Goal: Information Seeking & Learning: Check status

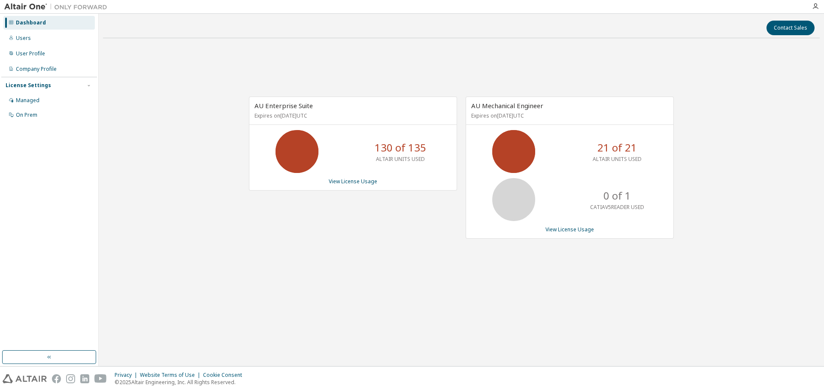
click at [516, 155] on icon at bounding box center [513, 151] width 21 height 21
click at [355, 182] on link "View License Usage" at bounding box center [353, 181] width 48 height 7
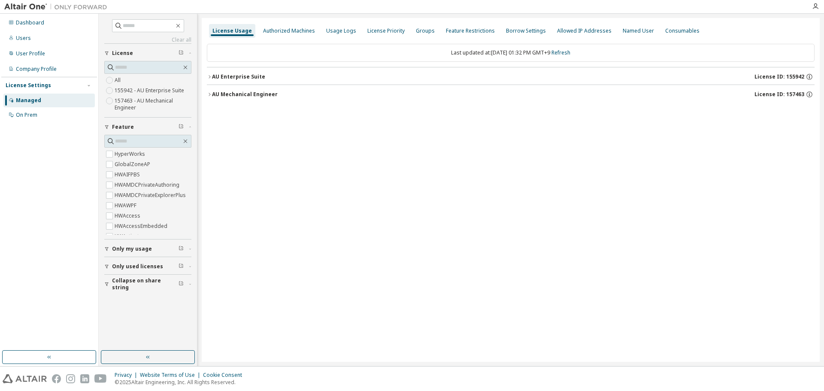
click at [239, 76] on div "AU Enterprise Suite" at bounding box center [238, 76] width 53 height 7
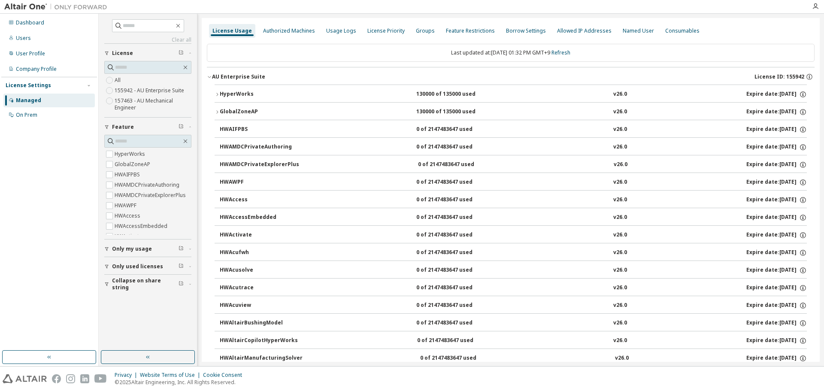
click at [238, 94] on div "HyperWorks" at bounding box center [258, 95] width 77 height 8
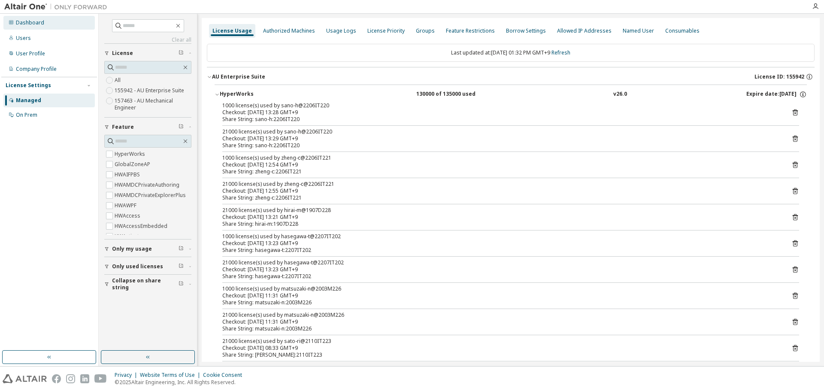
click at [35, 23] on div "Dashboard" at bounding box center [30, 22] width 28 height 7
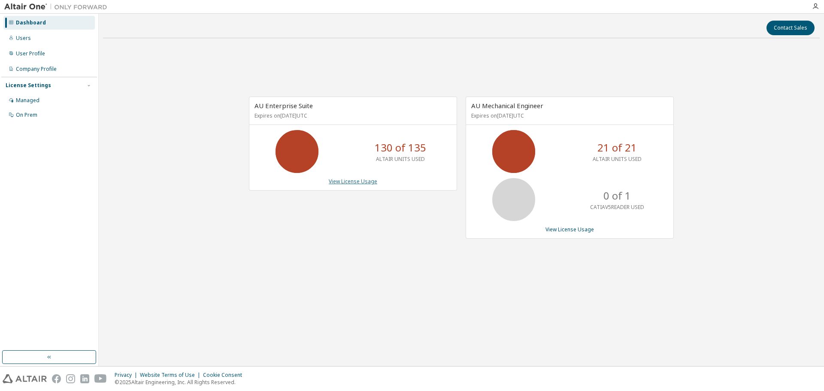
click at [348, 180] on link "View License Usage" at bounding box center [353, 181] width 48 height 7
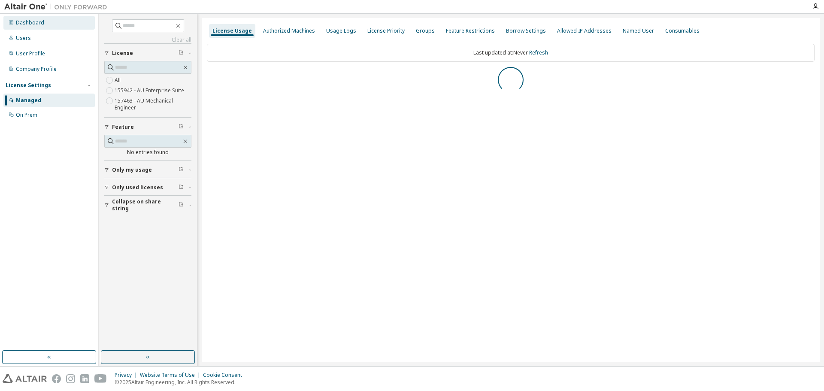
click at [39, 26] on div "Dashboard" at bounding box center [30, 22] width 28 height 7
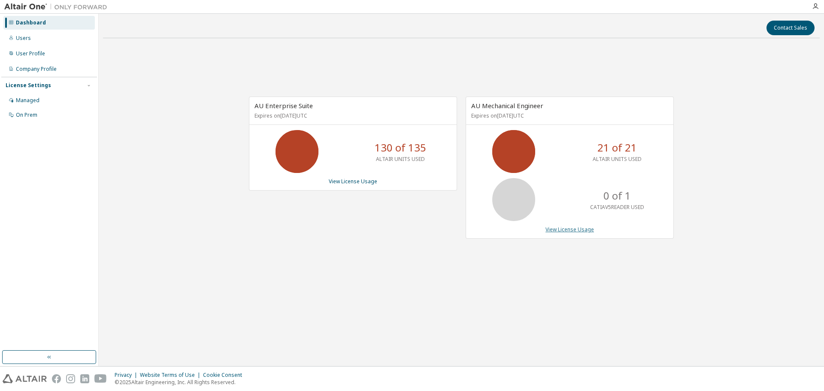
click at [568, 226] on link "View License Usage" at bounding box center [569, 229] width 48 height 7
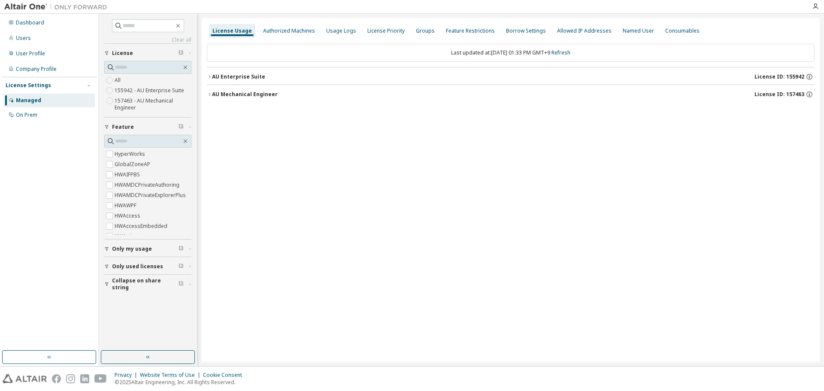
click at [236, 93] on div "AU Mechanical Engineer" at bounding box center [245, 94] width 66 height 7
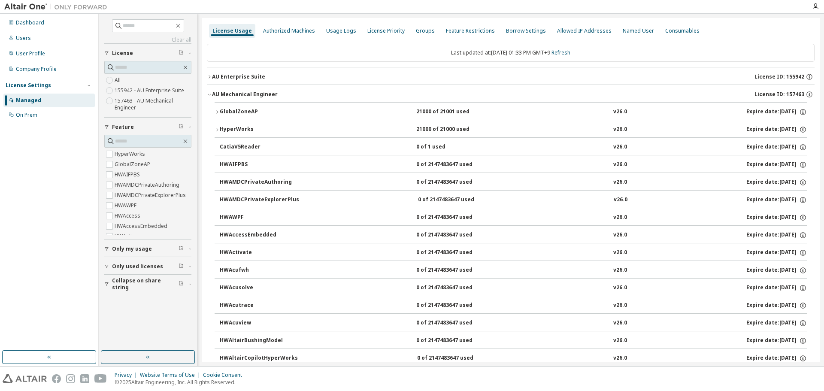
click at [235, 127] on div "HyperWorks" at bounding box center [258, 130] width 77 height 8
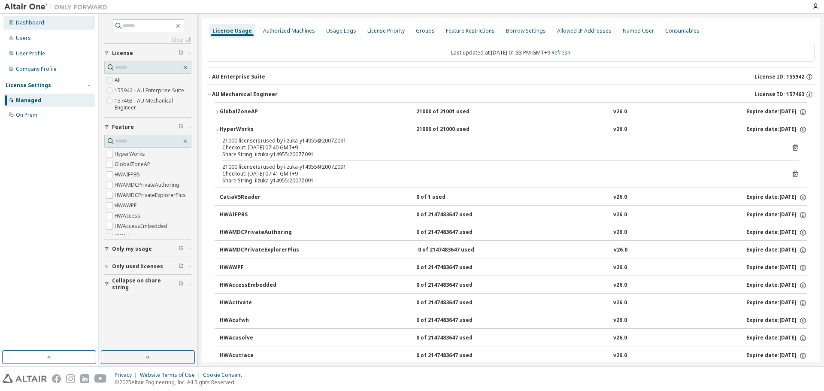
click at [26, 24] on div "Dashboard" at bounding box center [30, 22] width 28 height 7
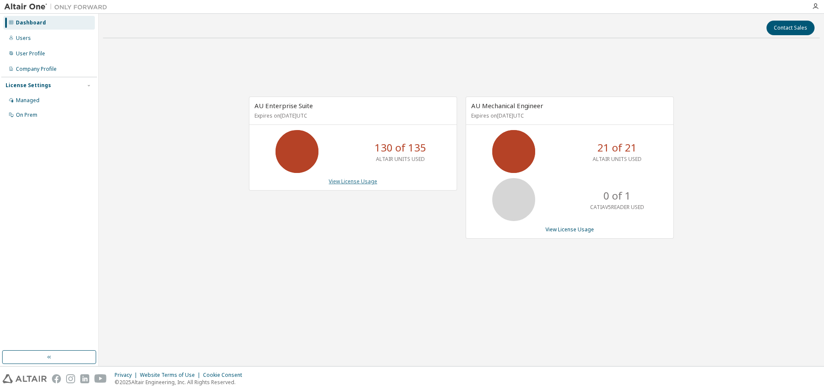
click at [348, 180] on link "View License Usage" at bounding box center [353, 181] width 48 height 7
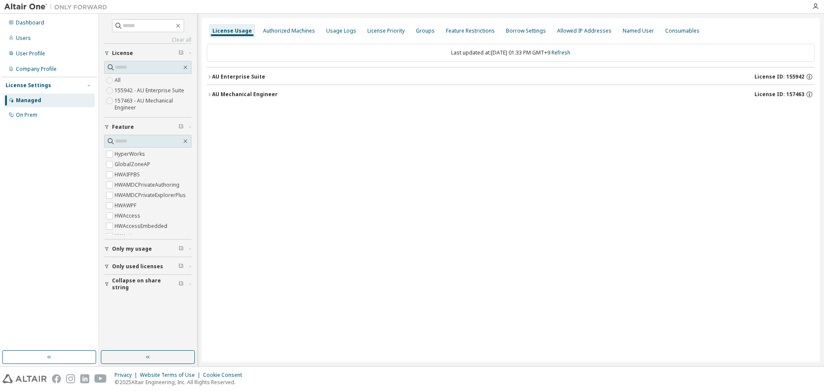
click at [217, 91] on div "AU Mechanical Engineer" at bounding box center [245, 94] width 66 height 7
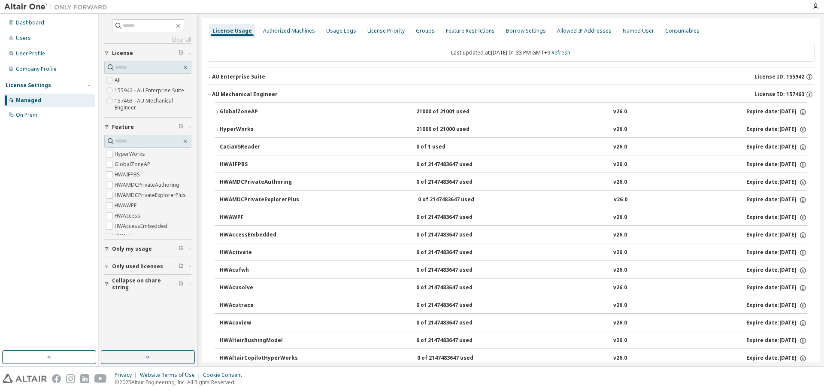
click at [241, 126] on div "HyperWorks" at bounding box center [258, 130] width 77 height 8
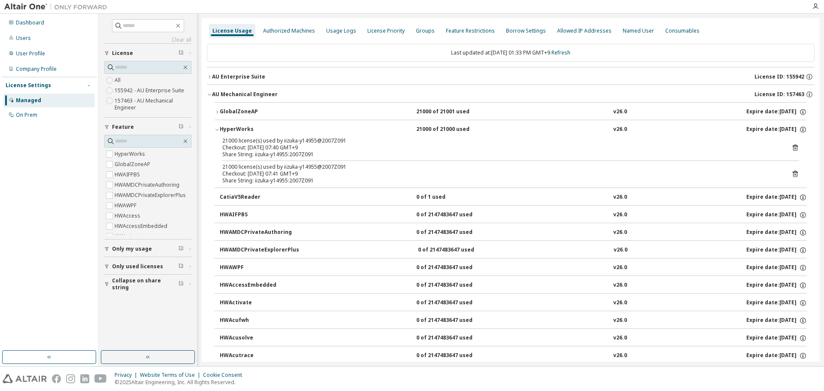
click at [232, 127] on div "HyperWorks" at bounding box center [258, 130] width 77 height 8
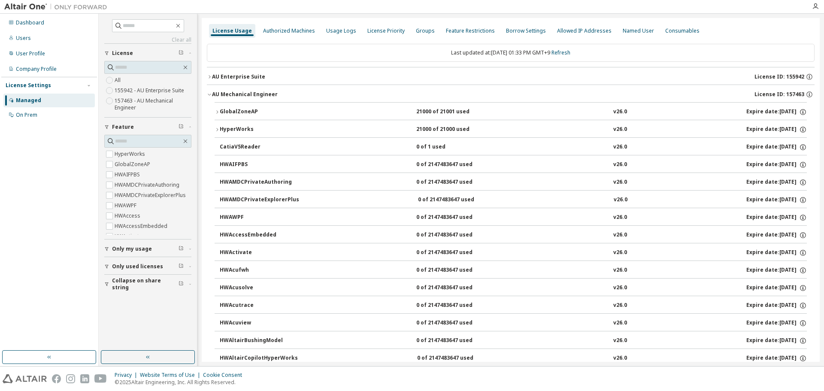
click at [237, 75] on div "AU Enterprise Suite" at bounding box center [238, 76] width 53 height 7
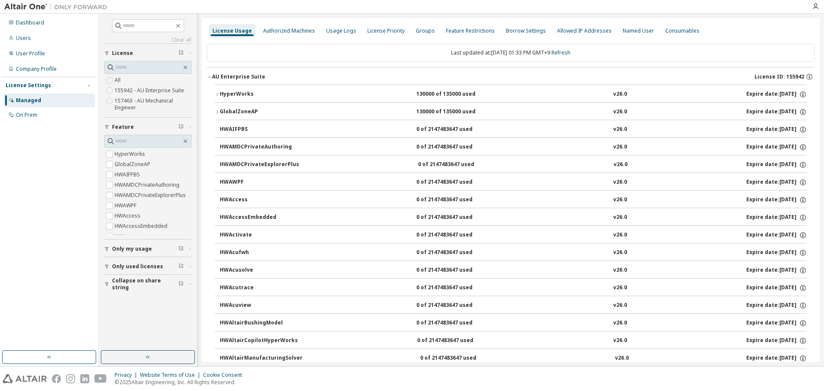
click at [241, 95] on div "HyperWorks" at bounding box center [258, 95] width 77 height 8
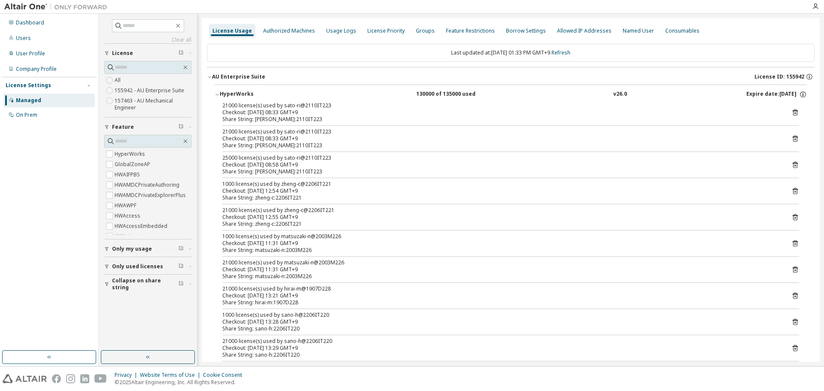
drag, startPoint x: 281, startPoint y: 107, endPoint x: 304, endPoint y: 166, distance: 64.0
click at [304, 166] on div "21000 license(s) used by sato-ri@2110IT223 Checkout: 2025-10-10 08:33 GMT+9 Sha…" at bounding box center [510, 258] width 592 height 312
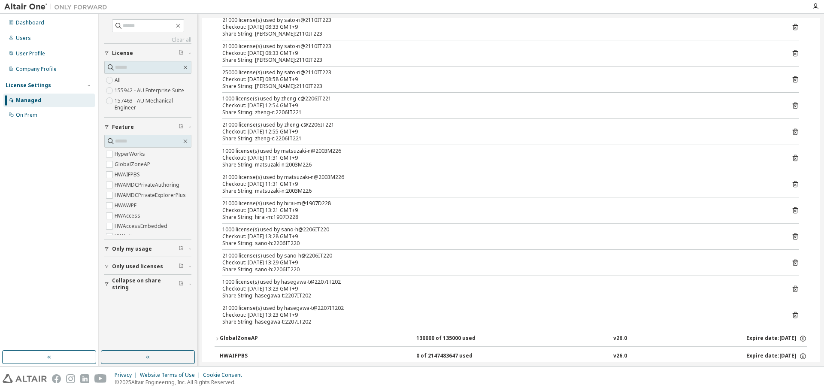
scroll to position [86, 0]
click at [28, 24] on div "Dashboard" at bounding box center [30, 22] width 28 height 7
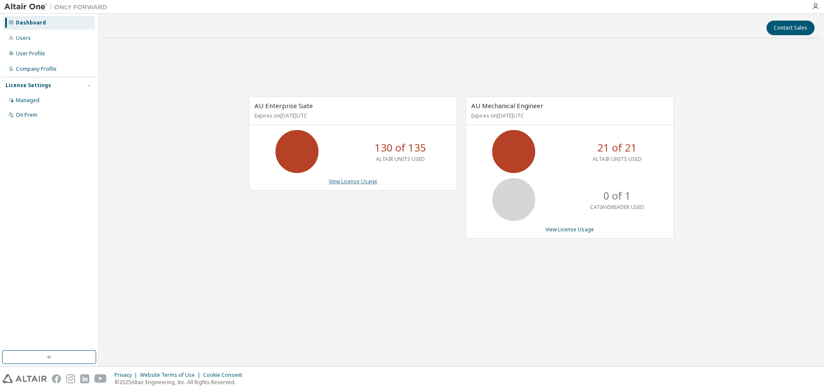
click at [359, 181] on link "View License Usage" at bounding box center [353, 181] width 48 height 7
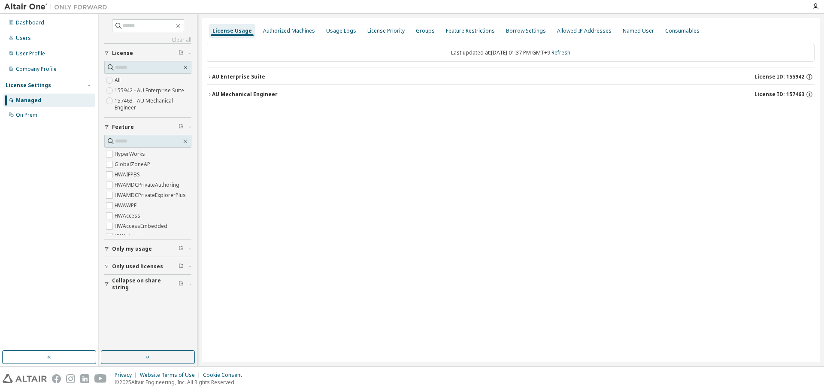
click at [466, 243] on div "License Usage Authorized Machines Usage Logs License Priority Groups Feature Re…" at bounding box center [511, 190] width 618 height 344
click at [42, 18] on div "Dashboard" at bounding box center [48, 23] width 91 height 14
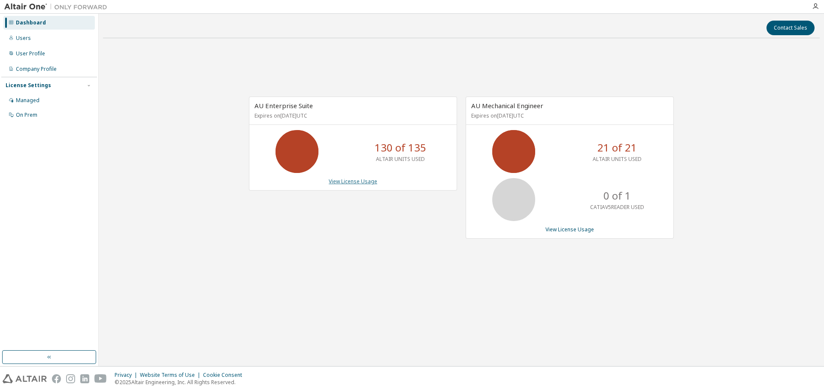
click at [349, 182] on link "View License Usage" at bounding box center [353, 181] width 48 height 7
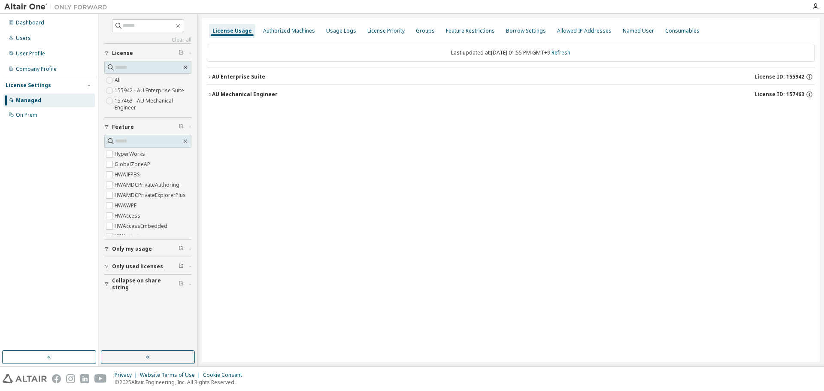
click at [237, 79] on div "AU Enterprise Suite" at bounding box center [238, 76] width 53 height 7
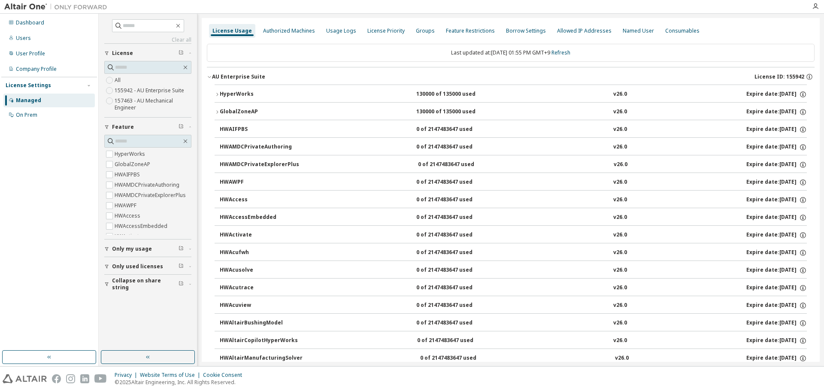
click at [243, 91] on div "HyperWorks" at bounding box center [258, 95] width 77 height 8
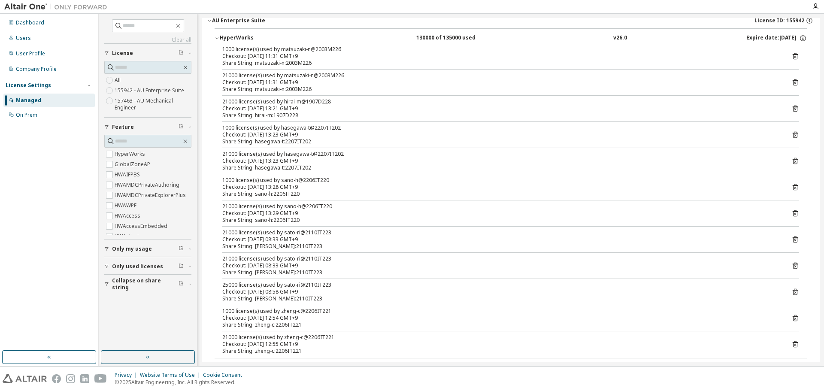
scroll to position [43, 0]
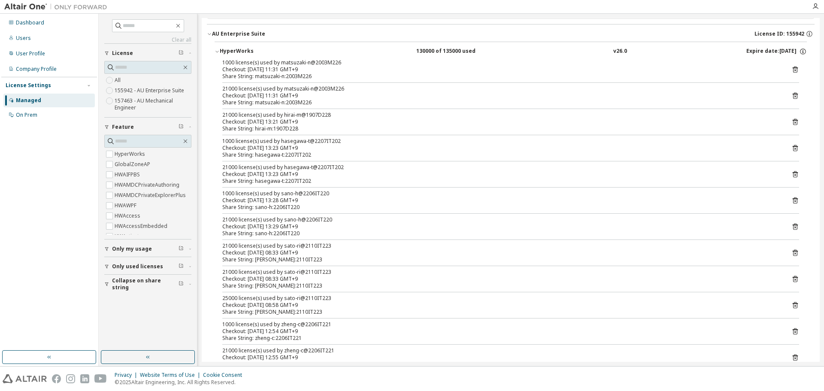
click at [293, 66] on div "Checkout: 2025-10-13 11:31 GMT+9" at bounding box center [500, 69] width 556 height 7
click at [294, 95] on div "Checkout: 2025-10-13 11:31 GMT+9" at bounding box center [500, 95] width 556 height 7
click at [300, 122] on div "Checkout: 2025-10-13 13:21 GMT+9" at bounding box center [500, 121] width 556 height 7
click at [301, 122] on div "Checkout: 2025-10-13 13:21 GMT+9" at bounding box center [500, 121] width 556 height 7
click at [299, 149] on div "Checkout: 2025-10-13 13:23 GMT+9" at bounding box center [500, 148] width 556 height 7
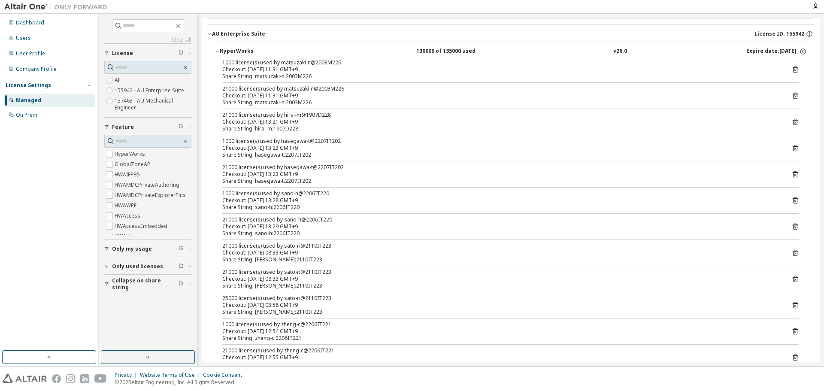
click at [301, 202] on div "Checkout: 2025-10-13 13:28 GMT+9" at bounding box center [500, 200] width 556 height 7
click at [308, 260] on div "Share String: sato-ri:2110IT223" at bounding box center [500, 259] width 556 height 7
click at [45, 23] on div "Dashboard" at bounding box center [48, 23] width 91 height 14
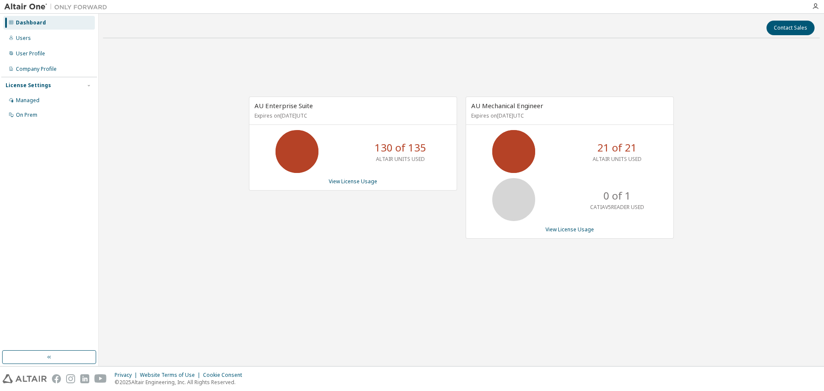
click at [613, 162] on p "ALTAIR UNITS USED" at bounding box center [616, 158] width 49 height 7
click at [614, 150] on p "21 of 21" at bounding box center [616, 147] width 39 height 15
click at [570, 228] on link "View License Usage" at bounding box center [569, 229] width 48 height 7
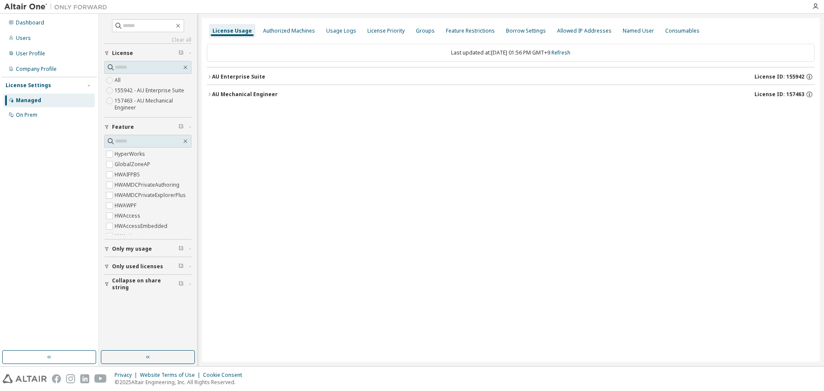
click at [237, 91] on div "AU Mechanical Engineer" at bounding box center [245, 94] width 66 height 7
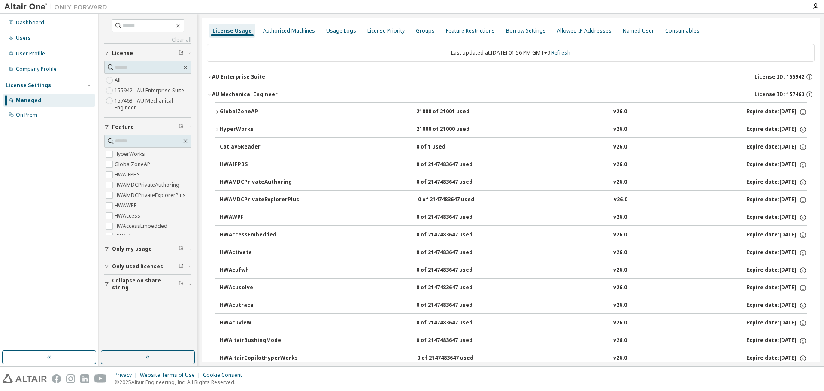
click at [245, 77] on div "AU Enterprise Suite" at bounding box center [238, 76] width 53 height 7
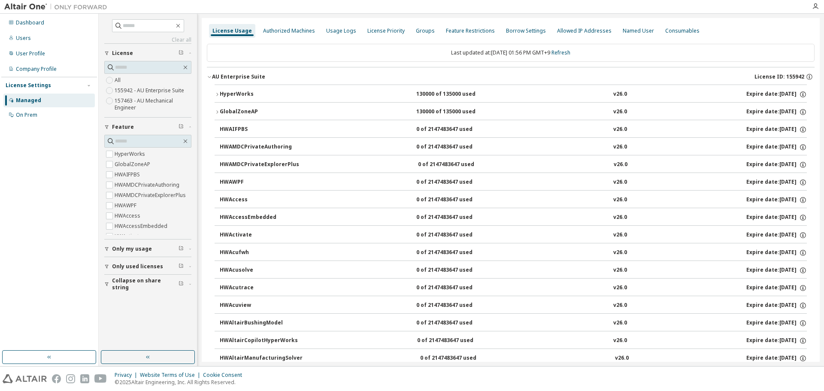
click at [242, 74] on div "AU Enterprise Suite" at bounding box center [238, 76] width 53 height 7
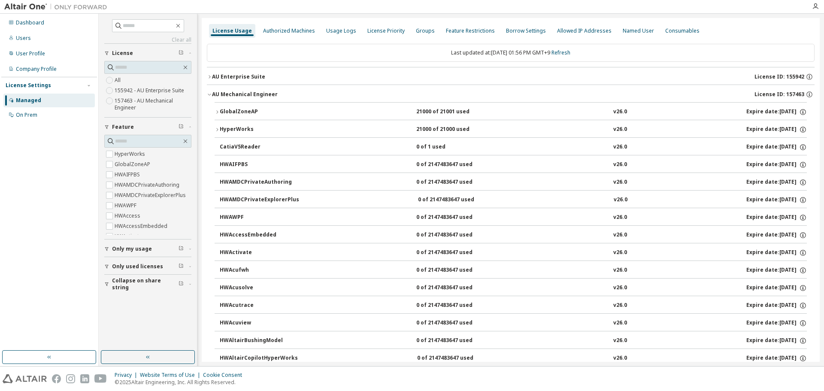
click at [234, 129] on div "HyperWorks" at bounding box center [258, 130] width 77 height 8
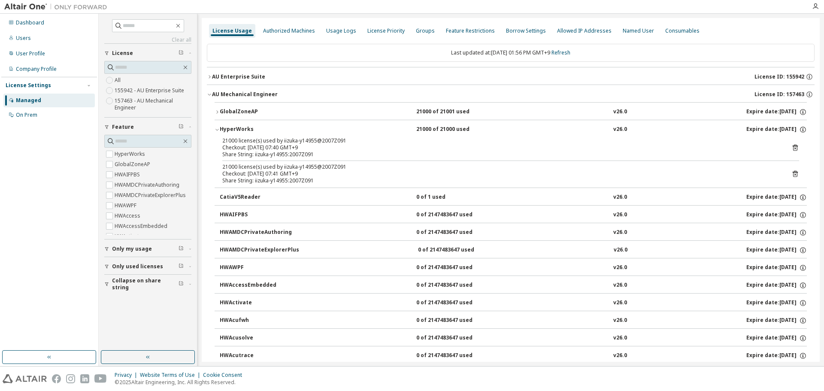
click at [235, 79] on div "AU Enterprise Suite" at bounding box center [238, 76] width 53 height 7
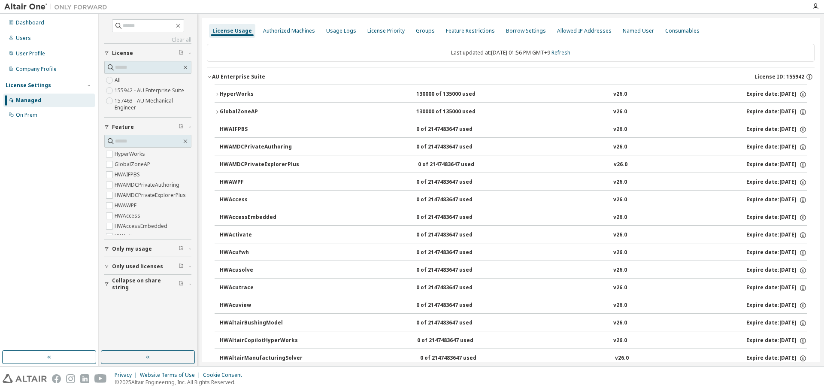
click at [246, 96] on div "HyperWorks" at bounding box center [258, 95] width 77 height 8
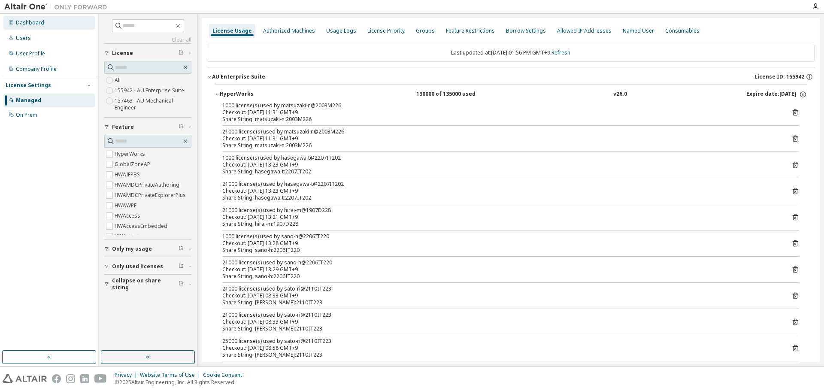
click at [44, 24] on div "Dashboard" at bounding box center [48, 23] width 91 height 14
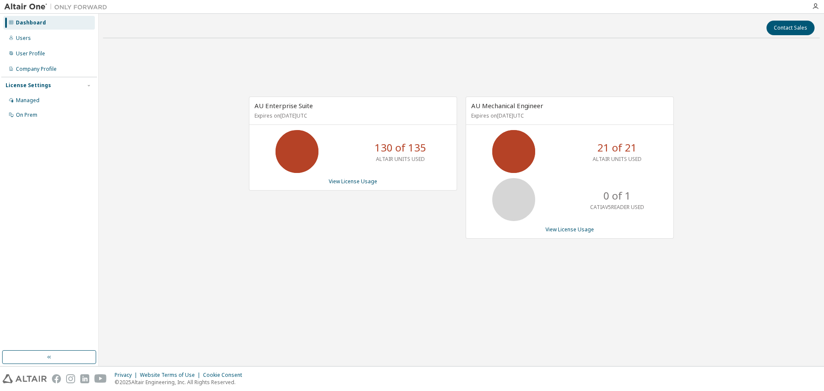
click at [352, 176] on div "AU Enterprise Suite Expires on August 1, 2026 UTC 130 of 135 ALTAIR UNITS USED …" at bounding box center [353, 144] width 208 height 94
click at [351, 181] on link "View License Usage" at bounding box center [353, 181] width 48 height 7
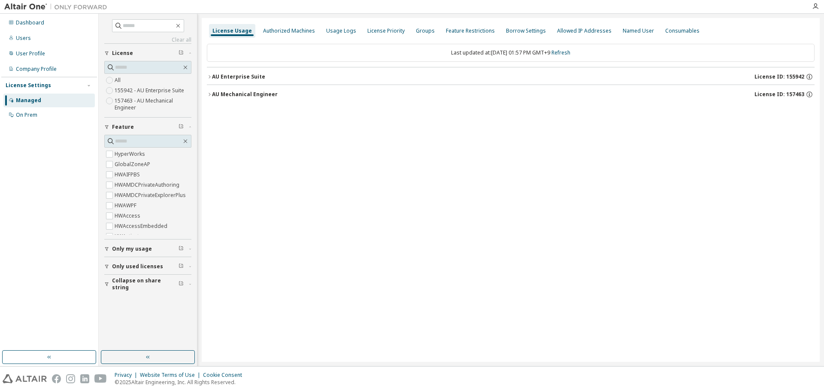
click at [237, 75] on div "AU Enterprise Suite" at bounding box center [238, 76] width 53 height 7
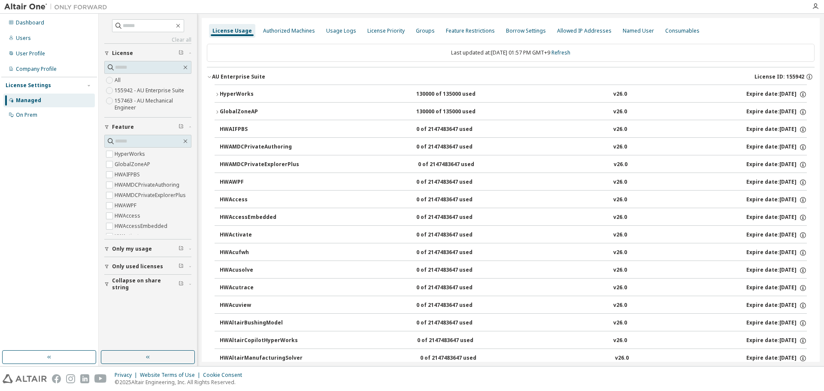
click at [249, 96] on div "HyperWorks" at bounding box center [258, 95] width 77 height 8
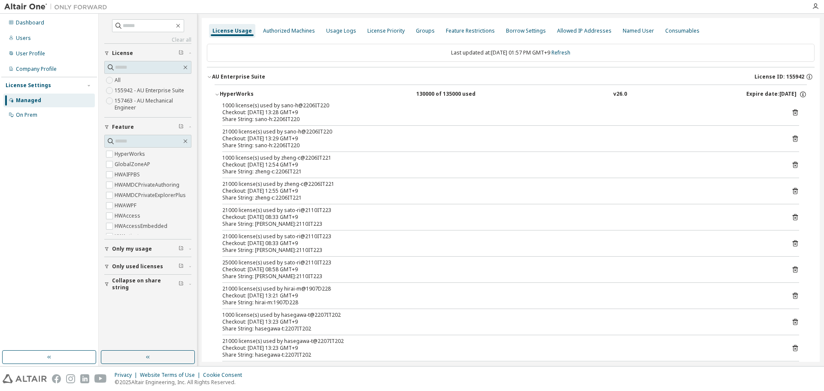
click at [243, 94] on div "HyperWorks" at bounding box center [258, 95] width 77 height 8
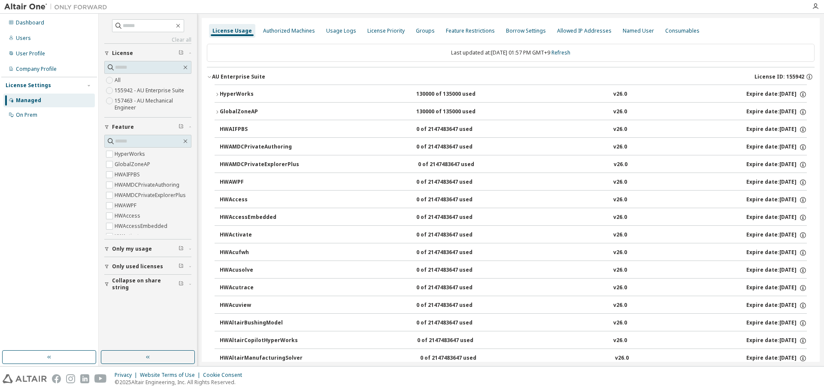
click at [229, 111] on div "GlobalZoneAP" at bounding box center [258, 112] width 77 height 8
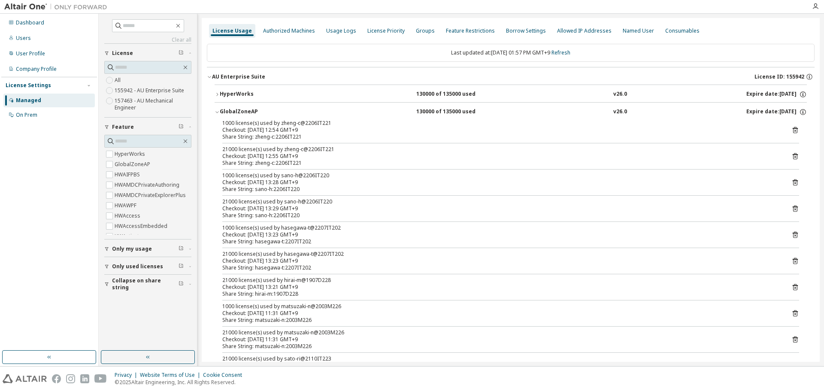
click at [229, 111] on div "GlobalZoneAP" at bounding box center [258, 112] width 77 height 8
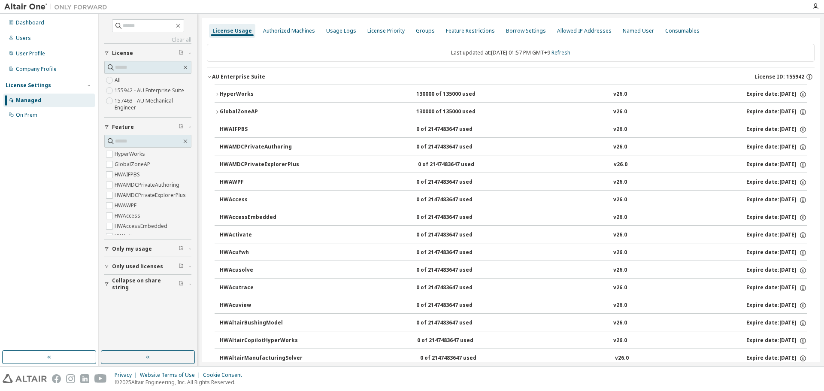
click at [240, 91] on div "HyperWorks" at bounding box center [258, 95] width 77 height 8
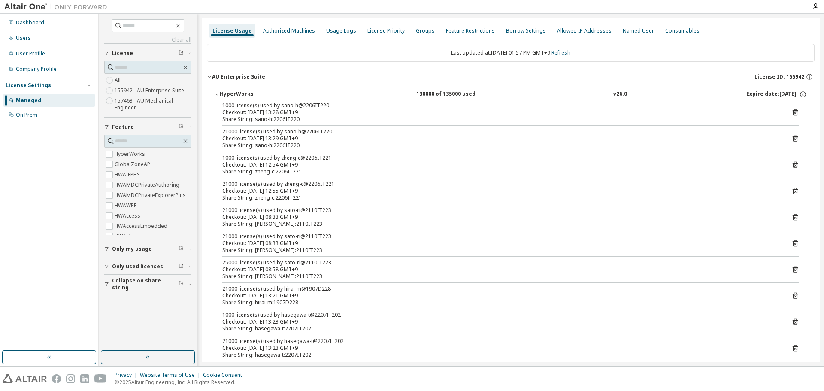
click at [240, 91] on div "HyperWorks" at bounding box center [258, 95] width 77 height 8
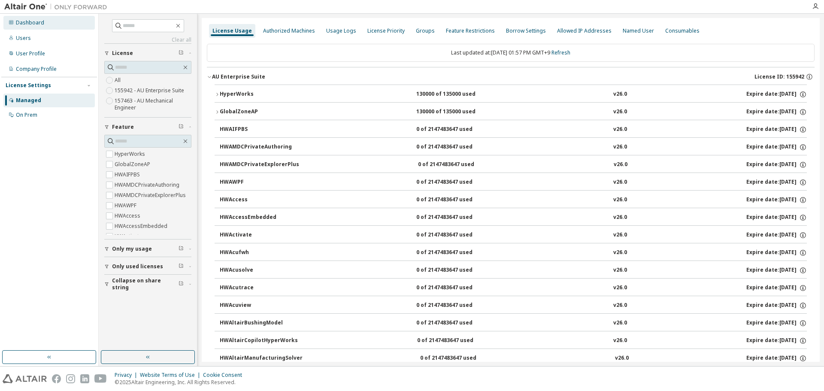
click at [36, 25] on div "Dashboard" at bounding box center [30, 22] width 28 height 7
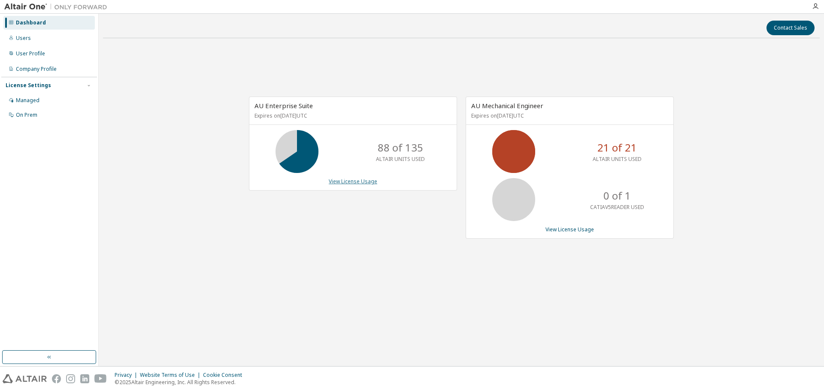
click at [362, 178] on link "View License Usage" at bounding box center [353, 181] width 48 height 7
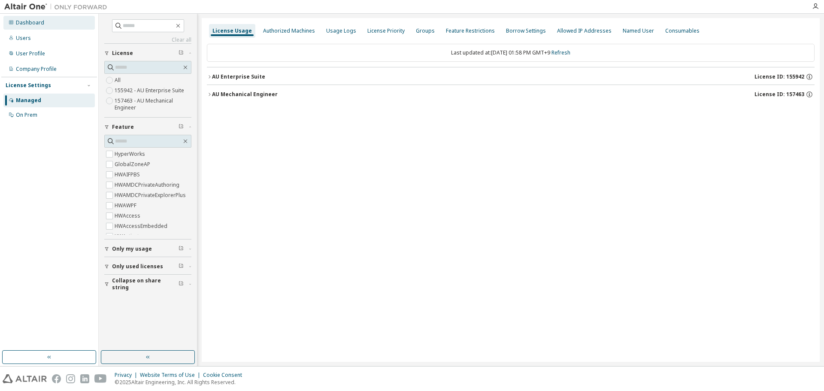
click at [35, 22] on div "Dashboard" at bounding box center [30, 22] width 28 height 7
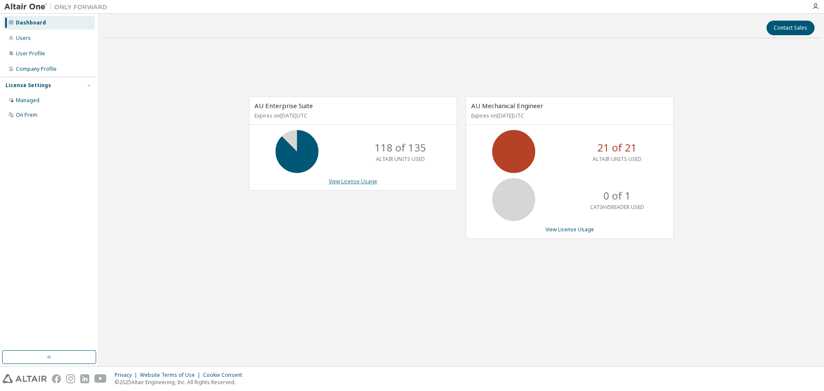
click at [348, 182] on link "View License Usage" at bounding box center [353, 181] width 48 height 7
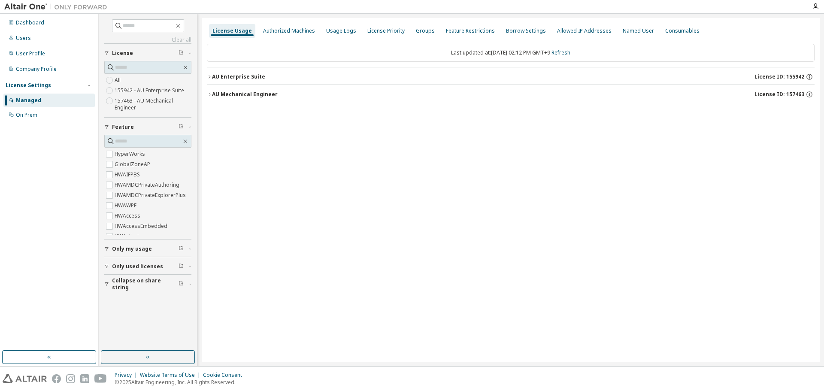
click at [247, 98] on div "AU Mechanical Engineer License ID: 157463" at bounding box center [513, 95] width 602 height 8
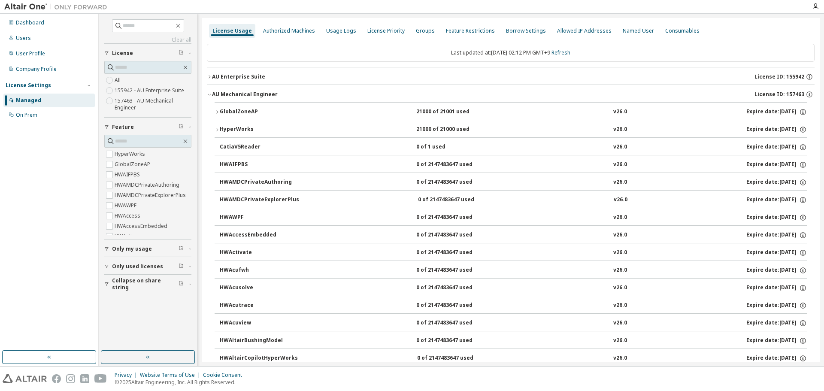
click at [247, 98] on div "AU Mechanical Engineer License ID: 157463" at bounding box center [513, 95] width 602 height 8
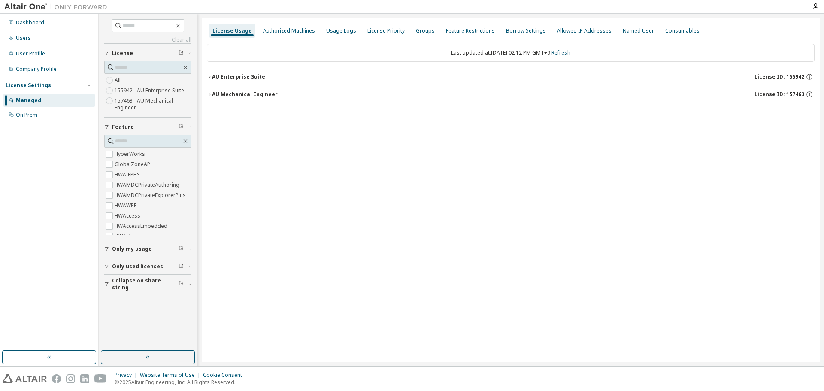
click at [249, 75] on div "AU Enterprise Suite" at bounding box center [238, 76] width 53 height 7
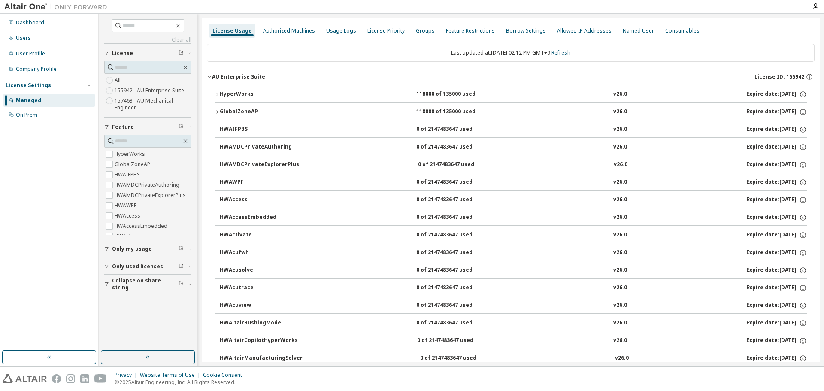
click at [234, 126] on div "HWAIFPBS" at bounding box center [258, 130] width 77 height 8
click at [240, 92] on div "HyperWorks" at bounding box center [258, 95] width 77 height 8
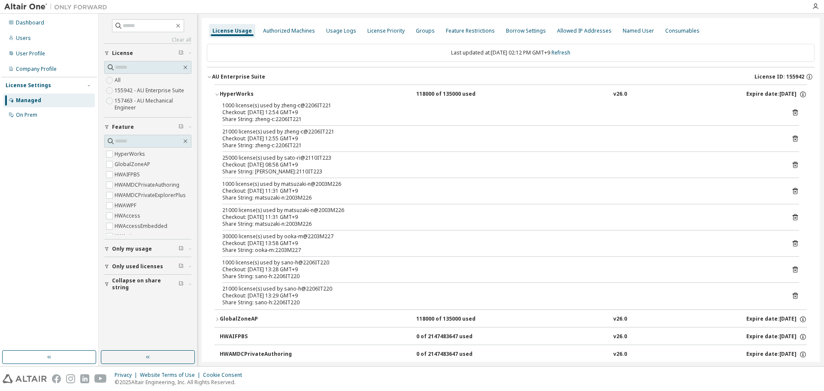
click at [312, 275] on div "Share String: sano-h:2206IT220" at bounding box center [500, 276] width 556 height 7
click at [308, 247] on div "Share String: ooka-m:2203M227" at bounding box center [500, 250] width 556 height 7
drag, startPoint x: 299, startPoint y: 243, endPoint x: 537, endPoint y: 223, distance: 239.7
click at [301, 243] on div "Checkout: 2025-10-13 13:58 GMT+9" at bounding box center [500, 243] width 556 height 7
click at [791, 240] on icon at bounding box center [795, 243] width 8 height 8
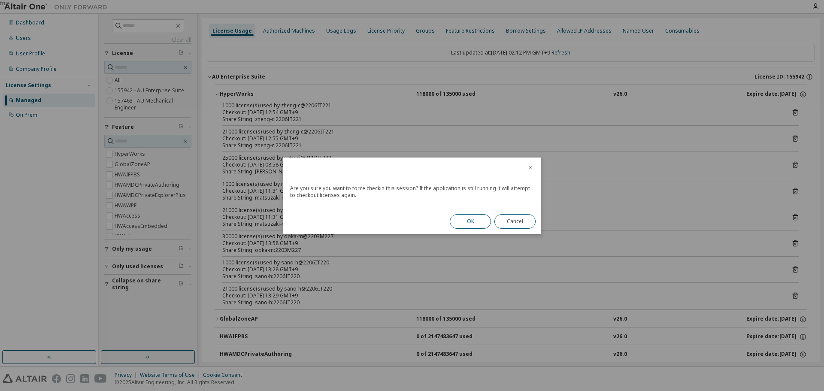
click at [471, 219] on button "OK" at bounding box center [470, 221] width 41 height 15
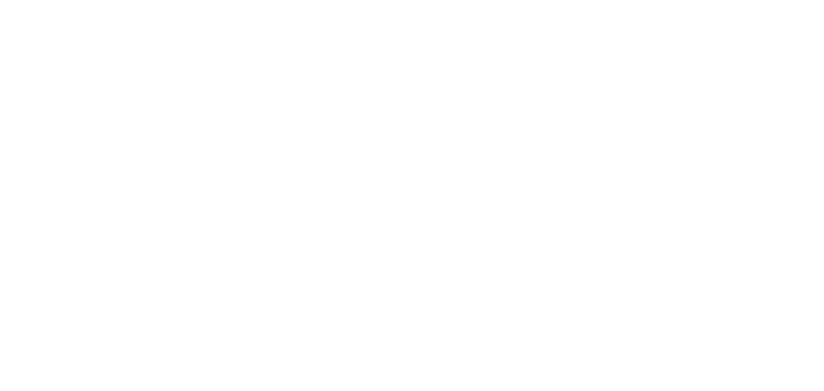
click at [600, 121] on div at bounding box center [412, 195] width 824 height 391
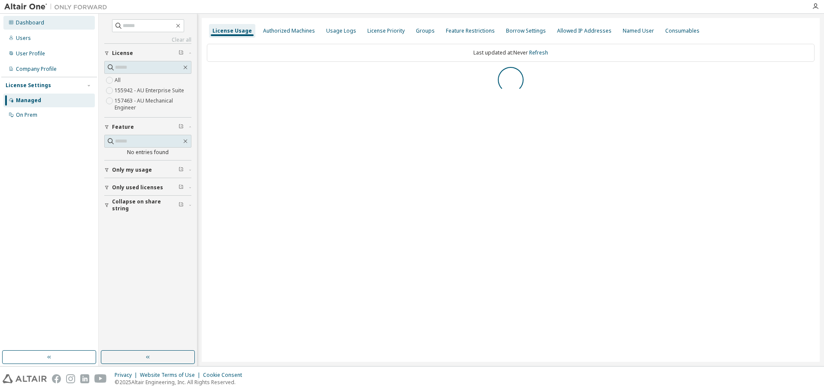
click at [36, 23] on div "Dashboard" at bounding box center [30, 22] width 28 height 7
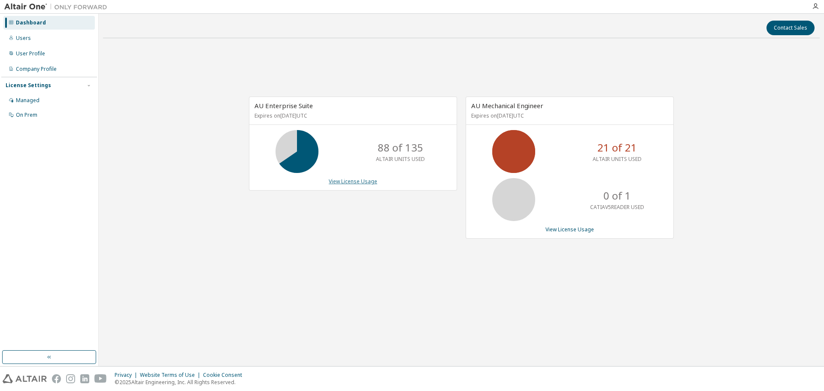
click at [346, 180] on link "View License Usage" at bounding box center [353, 181] width 48 height 7
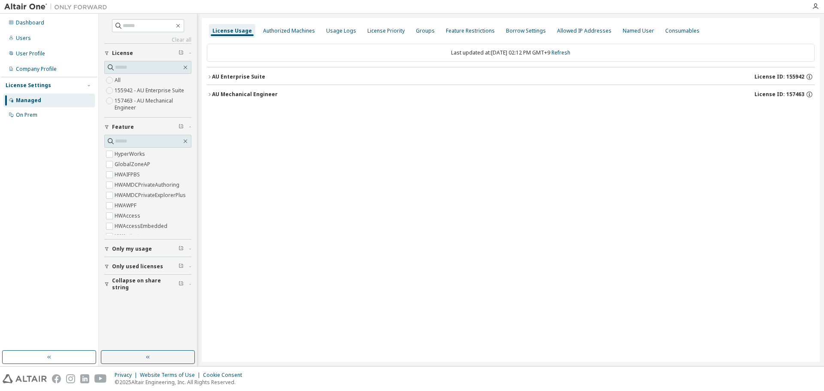
click at [248, 77] on div "AU Enterprise Suite" at bounding box center [238, 76] width 53 height 7
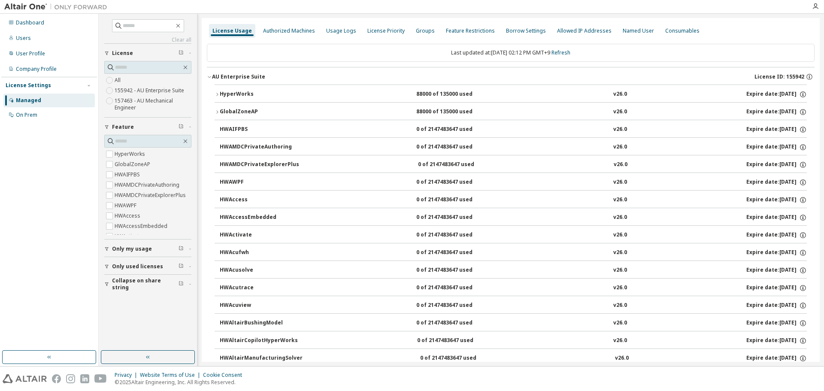
click at [245, 97] on div "HyperWorks" at bounding box center [258, 95] width 77 height 8
